Goal: Transaction & Acquisition: Download file/media

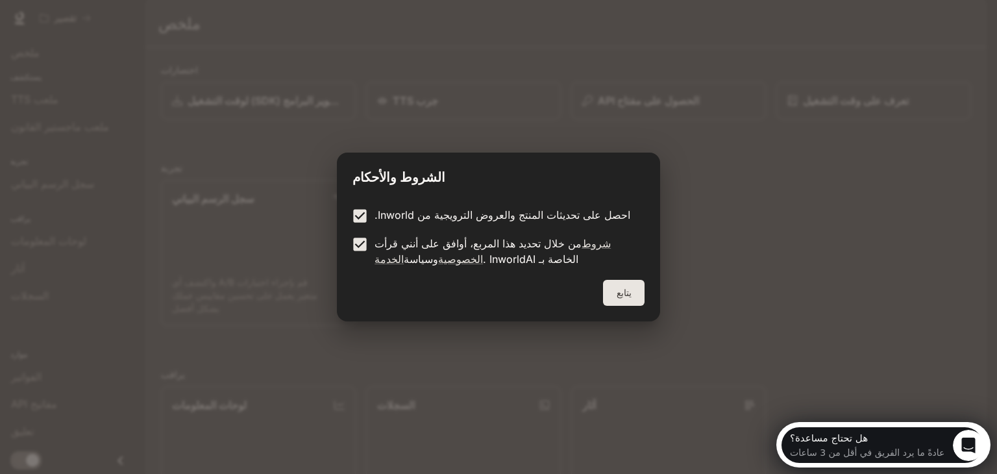
click at [630, 291] on font "يتابع" at bounding box center [624, 292] width 15 height 11
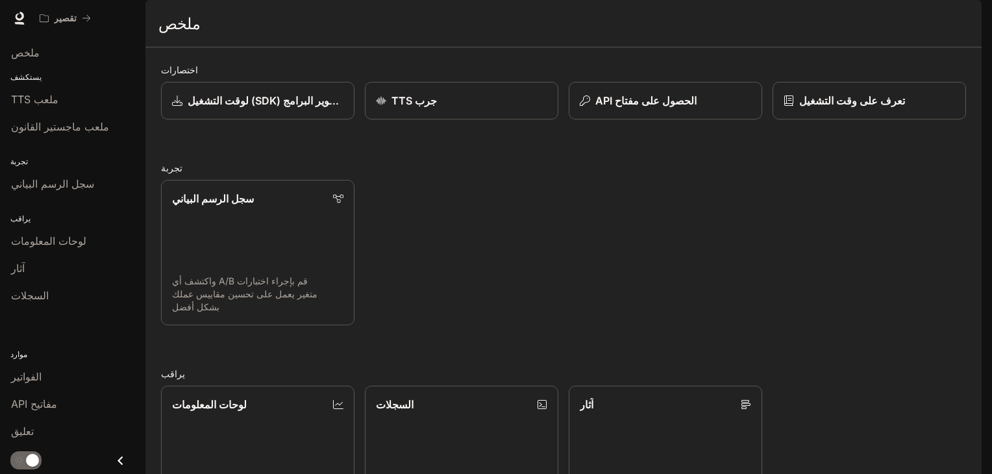
click at [40, 79] on p "يستكشف" at bounding box center [72, 77] width 145 height 12
click at [119, 455] on icon "إغلاق الدرج" at bounding box center [121, 461] width 18 height 18
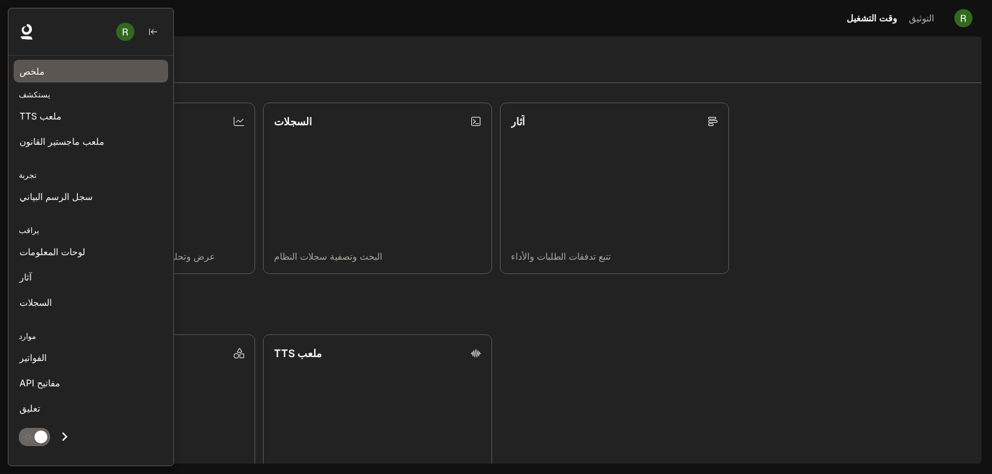
click at [62, 72] on div "ملخص" at bounding box center [90, 71] width 143 height 14
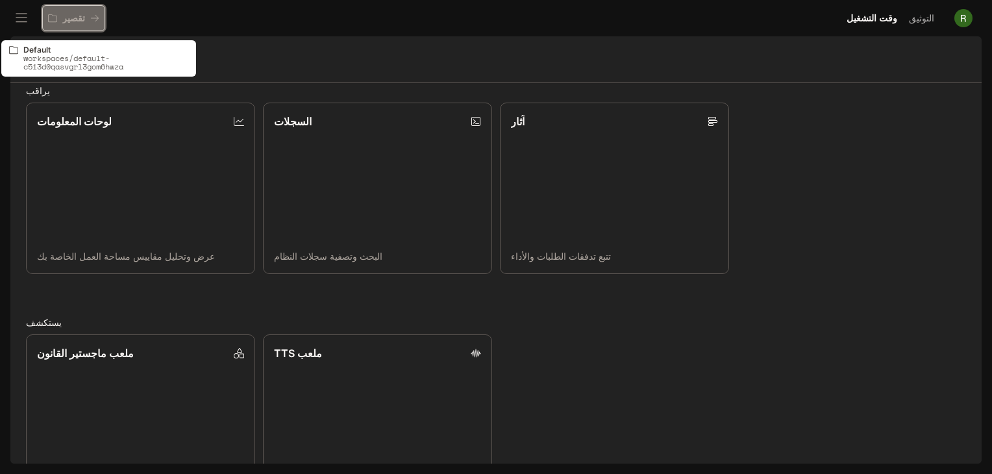
click at [92, 25] on button "تقصير" at bounding box center [73, 18] width 63 height 26
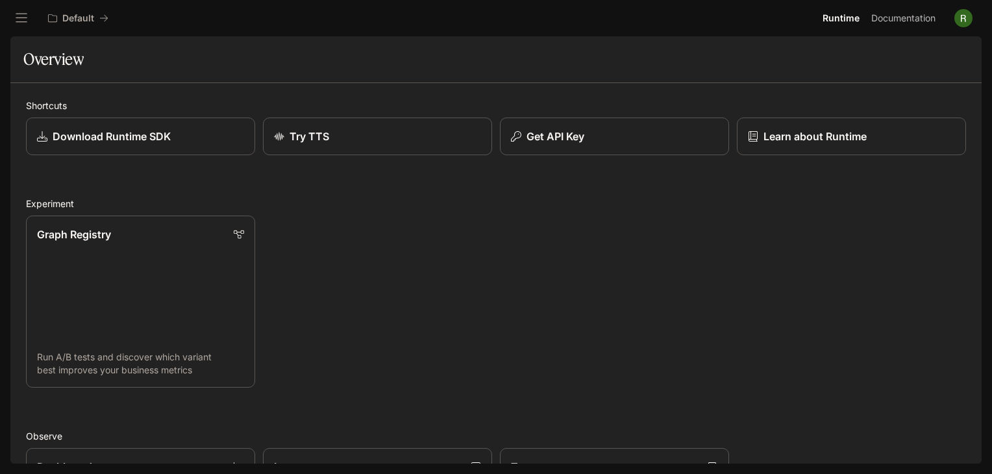
click at [10, 29] on div at bounding box center [21, 17] width 23 height 23
click at [10, 18] on button "open drawer" at bounding box center [21, 17] width 23 height 23
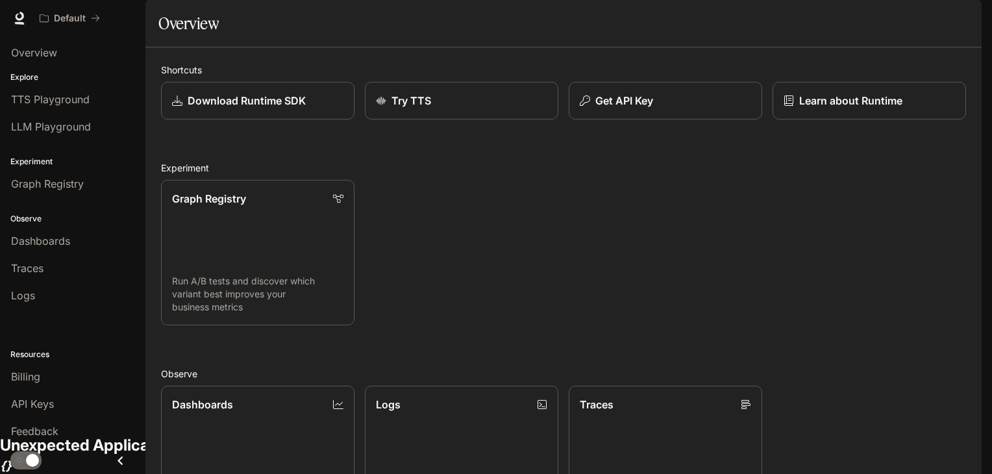
click at [438, 302] on div "Graph Registry Run A/B tests and discover which variant best improves your busi…" at bounding box center [559, 247] width 816 height 156
click at [294, 108] on p "Download Runtime SDK" at bounding box center [246, 101] width 119 height 16
